Goal: Check status: Check status

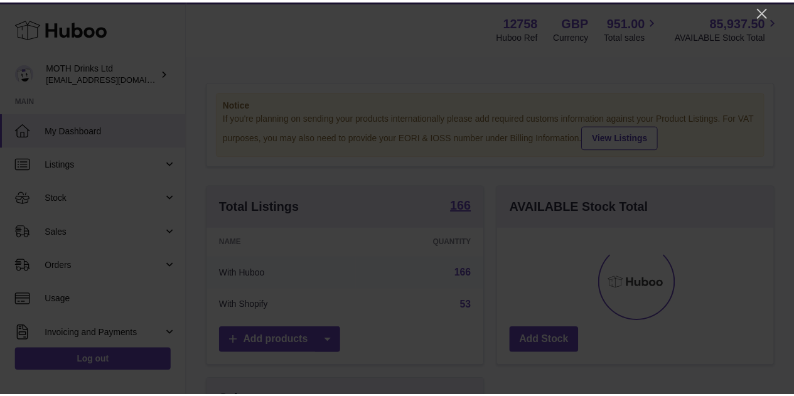
scroll to position [196, 280]
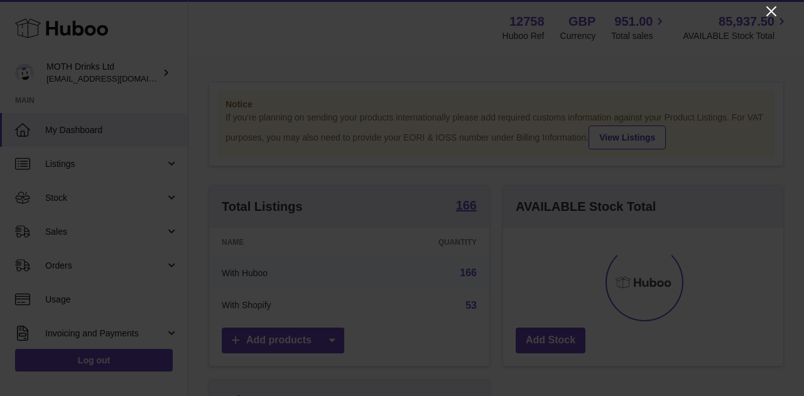
click at [767, 12] on icon "Close" at bounding box center [770, 11] width 15 height 15
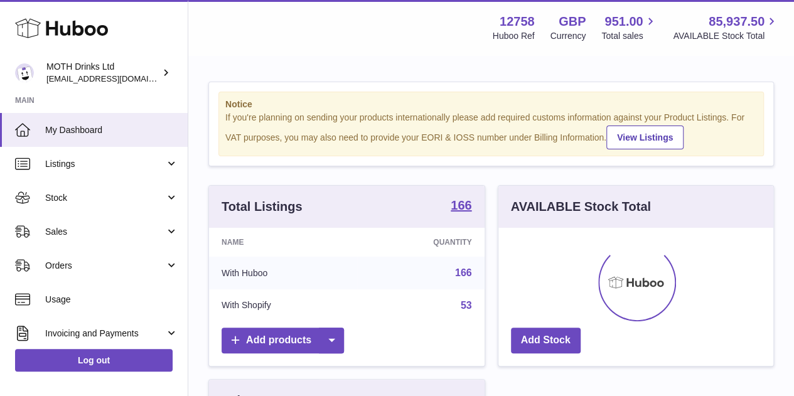
scroll to position [627640, 627559]
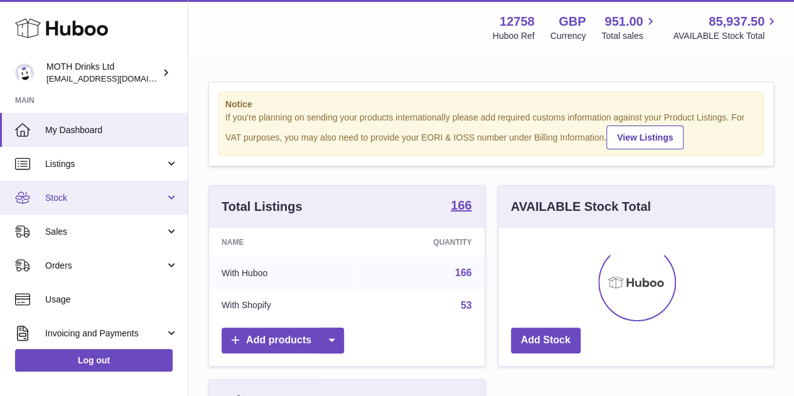
click at [112, 198] on span "Stock" at bounding box center [105, 198] width 120 height 12
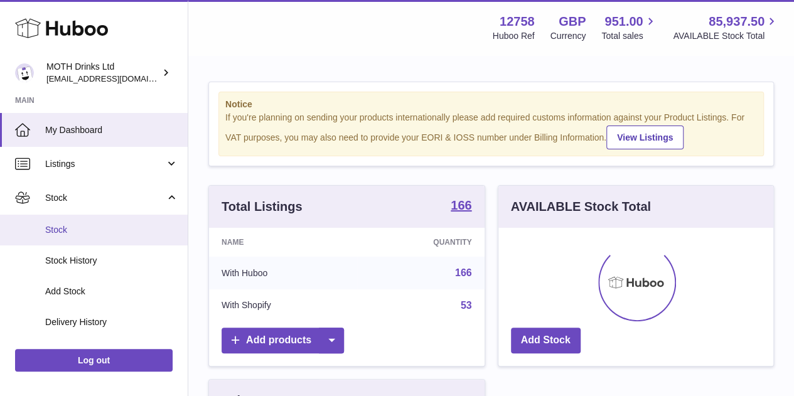
click at [113, 228] on span "Stock" at bounding box center [111, 230] width 133 height 12
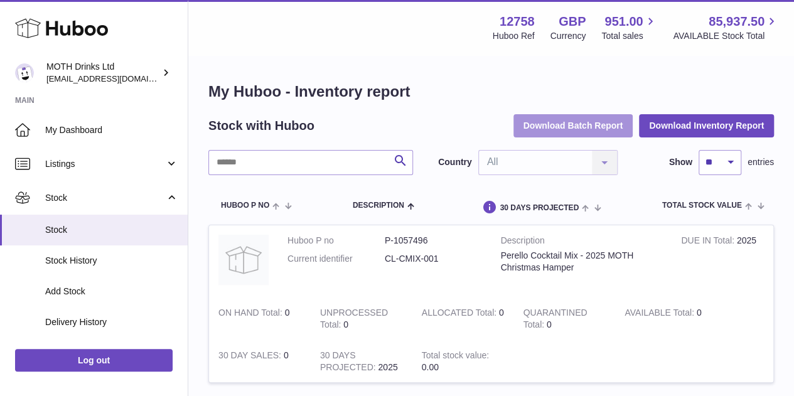
click at [595, 129] on button "Download Batch Report" at bounding box center [574, 125] width 120 height 23
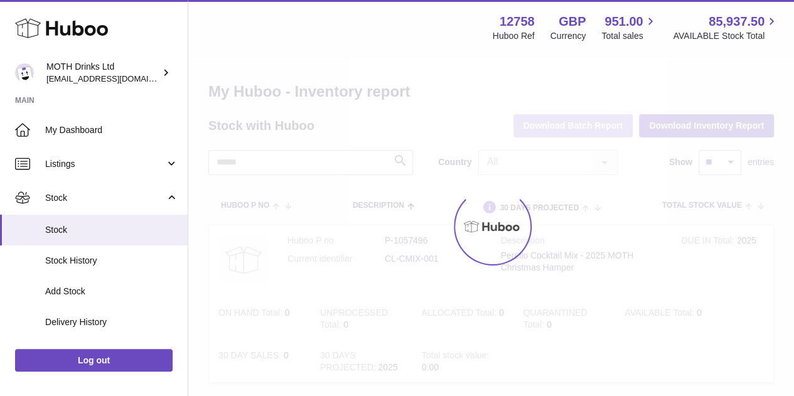
click at [595, 129] on div at bounding box center [491, 227] width 606 height 340
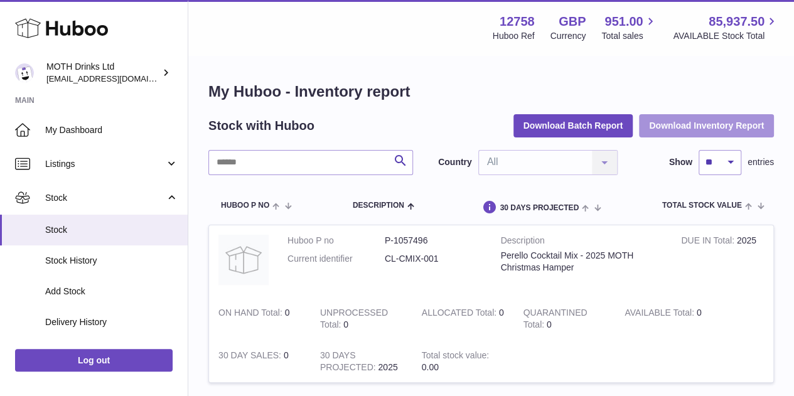
click at [688, 128] on button "Download Inventory Report" at bounding box center [706, 125] width 135 height 23
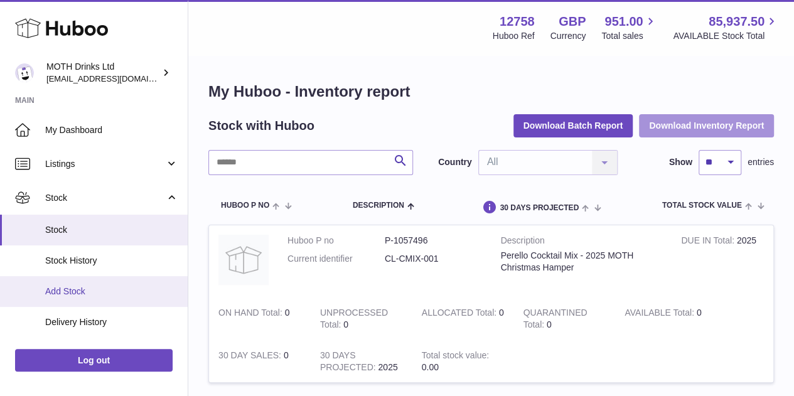
scroll to position [39, 0]
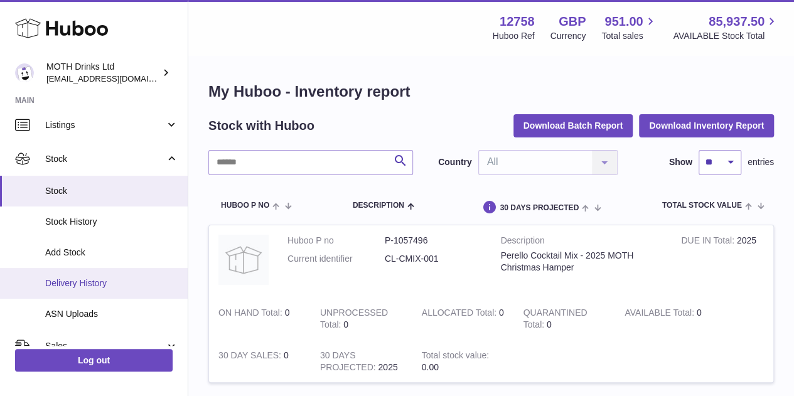
click at [75, 276] on link "Delivery History" at bounding box center [94, 283] width 188 height 31
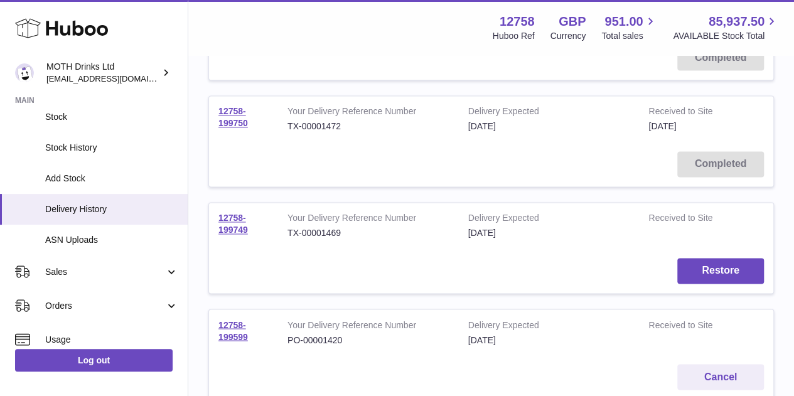
scroll to position [1024, 0]
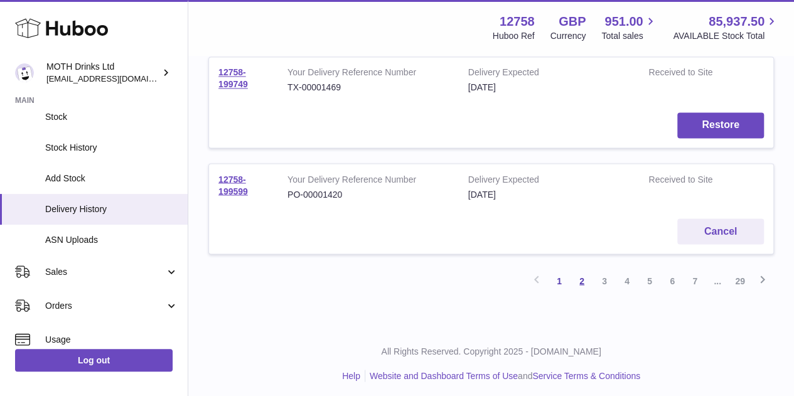
click at [580, 277] on link "2" at bounding box center [582, 280] width 23 height 23
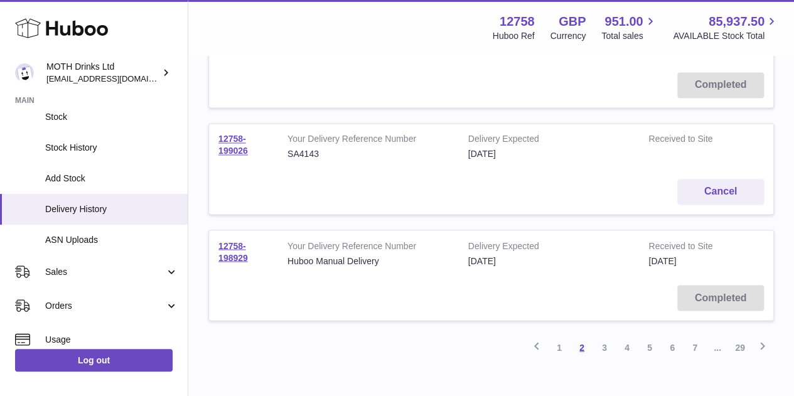
scroll to position [1024, 0]
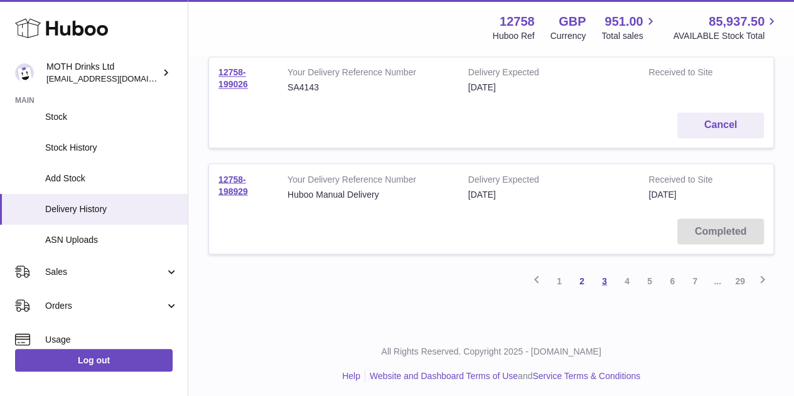
click at [601, 278] on link "3" at bounding box center [604, 280] width 23 height 23
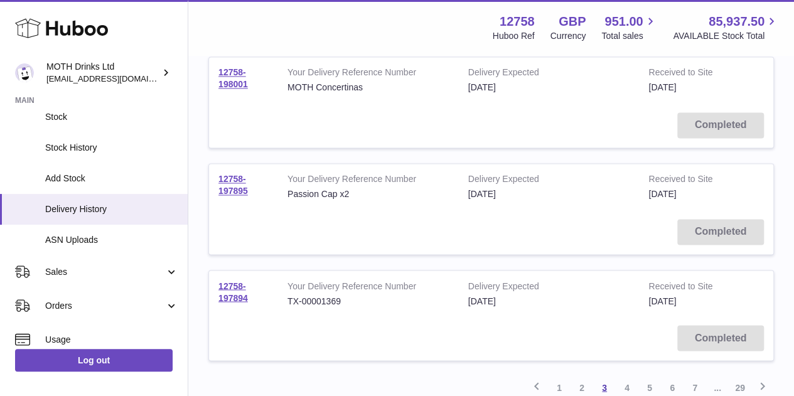
scroll to position [1024, 0]
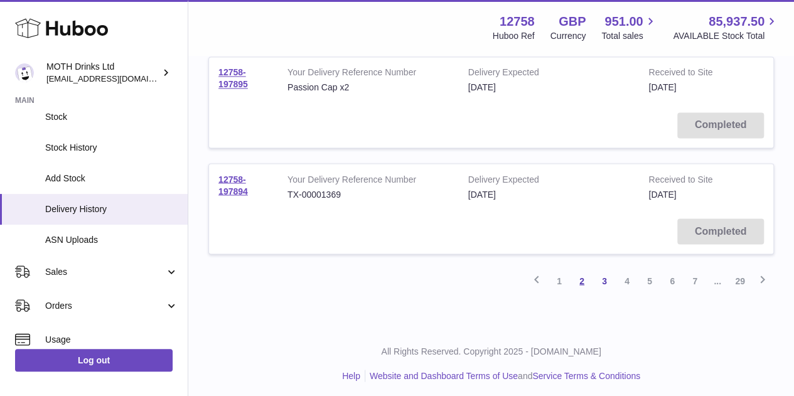
click at [579, 278] on link "2" at bounding box center [582, 280] width 23 height 23
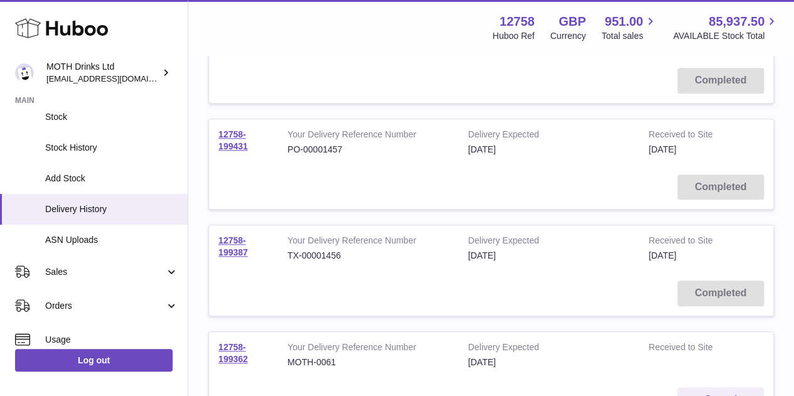
scroll to position [555, 0]
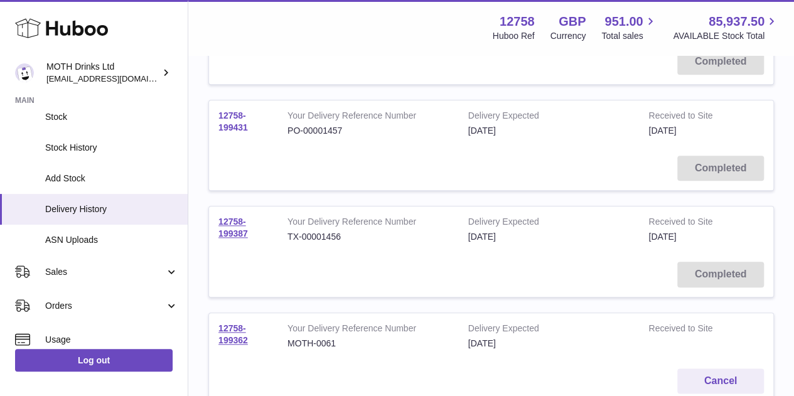
click at [239, 110] on link "12758-199431" at bounding box center [233, 121] width 30 height 22
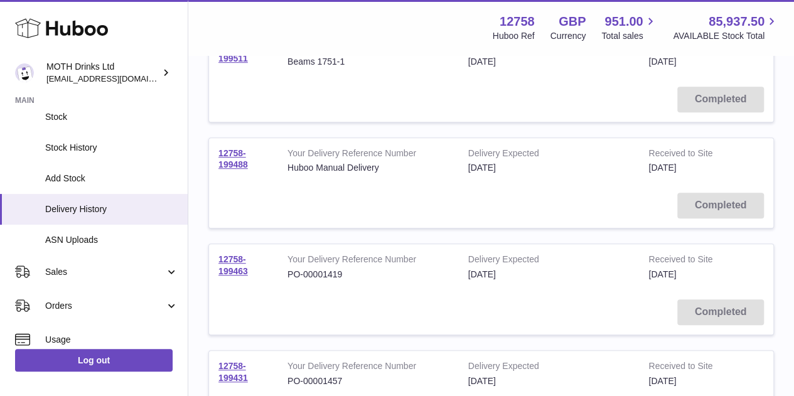
scroll to position [304, 0]
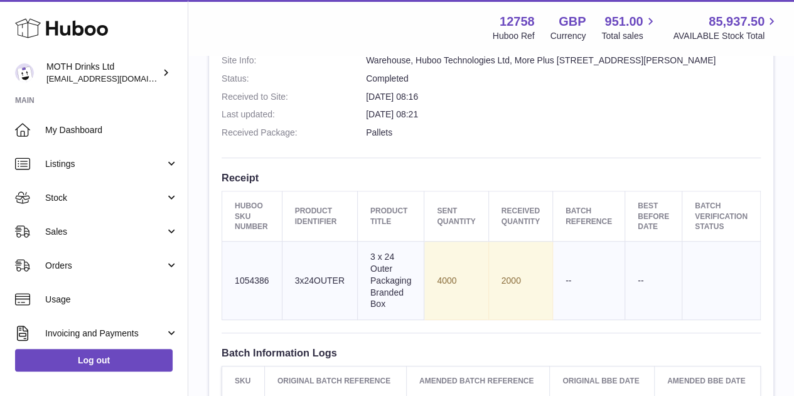
scroll to position [360, 0]
